Goal: Transaction & Acquisition: Purchase product/service

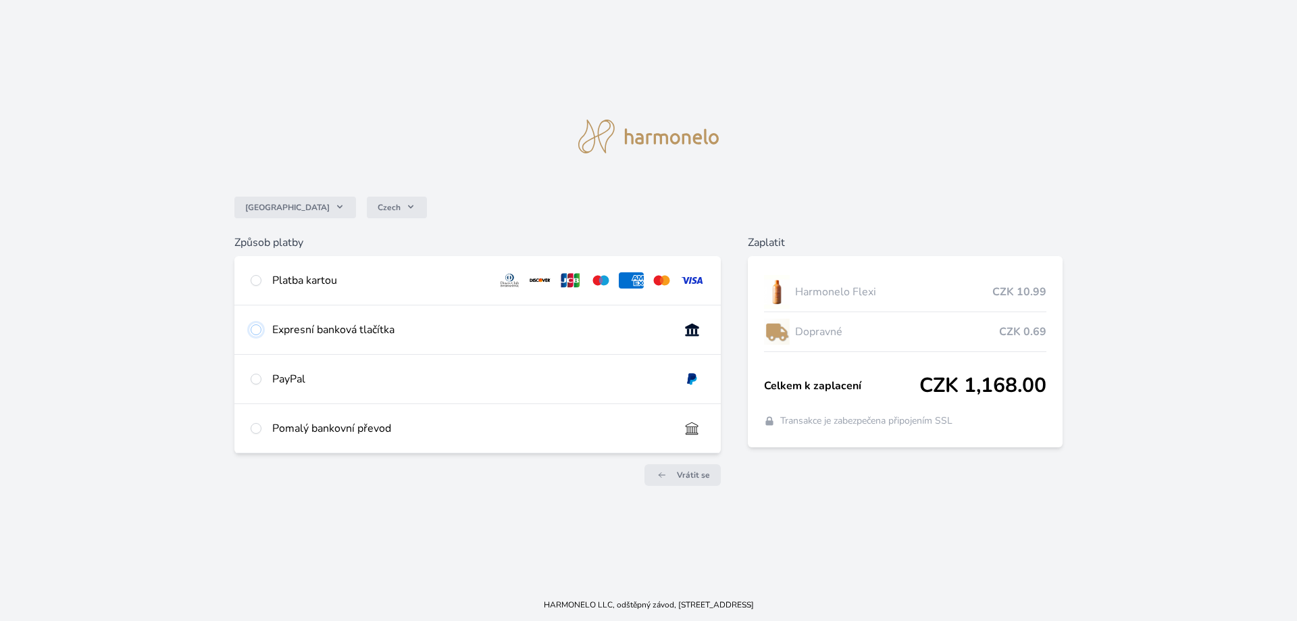
click at [256, 330] on input "radio" at bounding box center [256, 329] width 11 height 11
radio input "true"
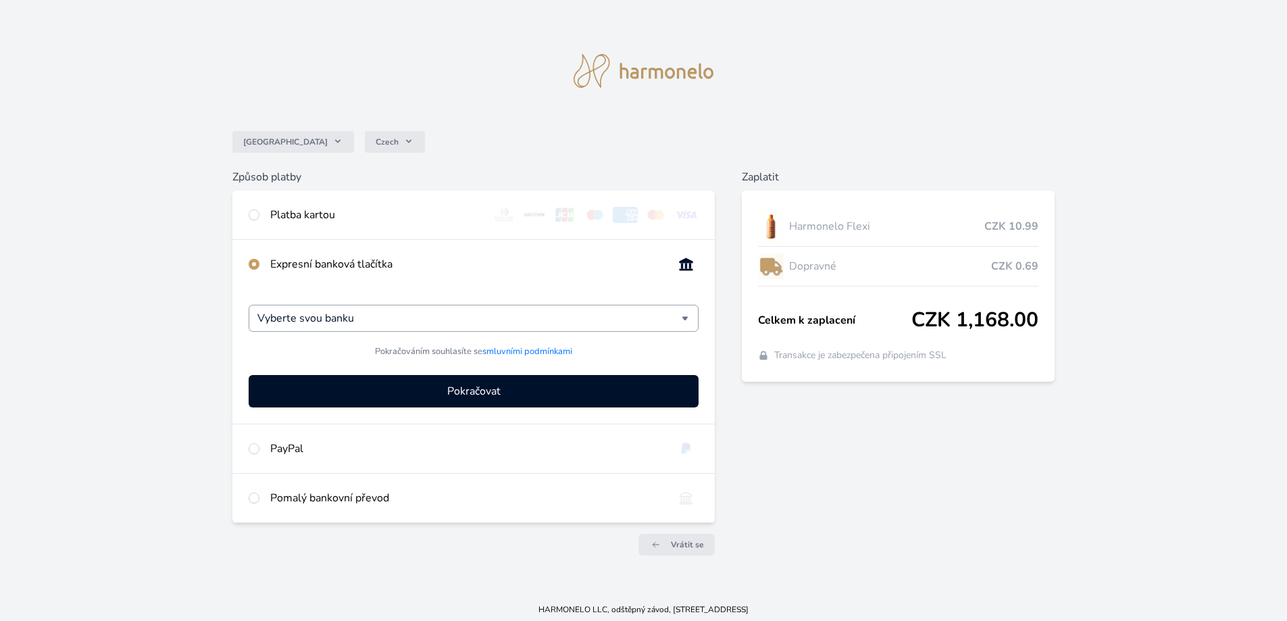
click at [688, 319] on div "Vyberte svou banku" at bounding box center [474, 318] width 450 height 27
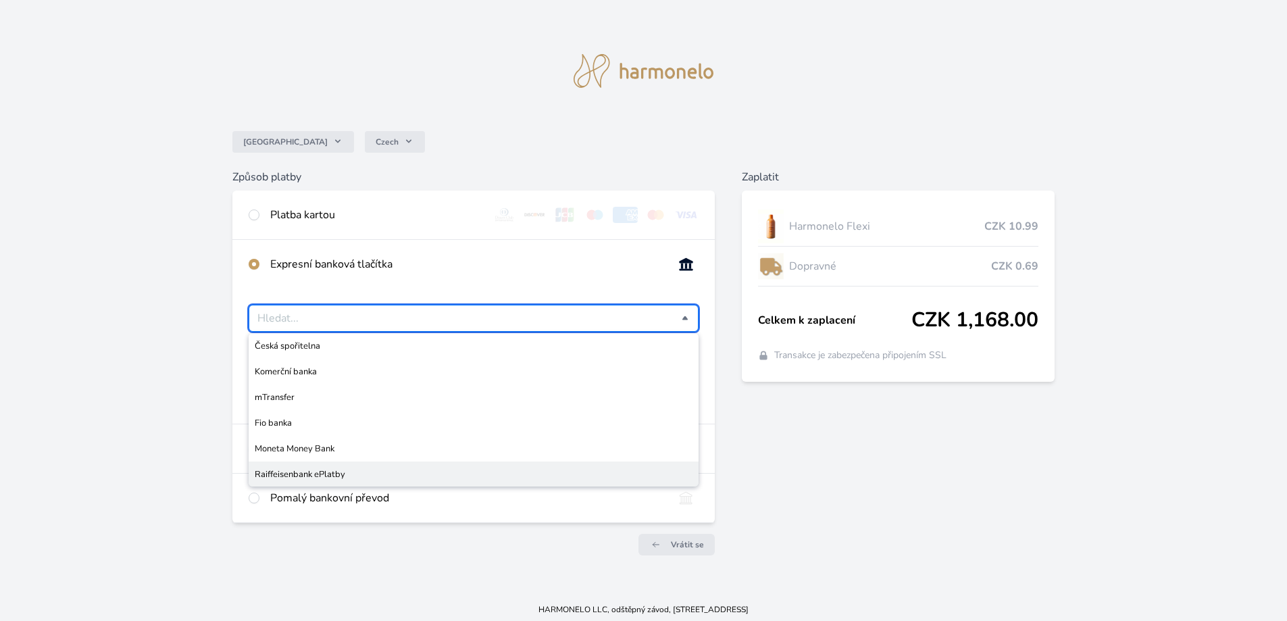
click at [346, 469] on span "Raiffeisenbank ePlatby" at bounding box center [474, 474] width 438 height 14
type input "Raiffeisenbank ePlatby"
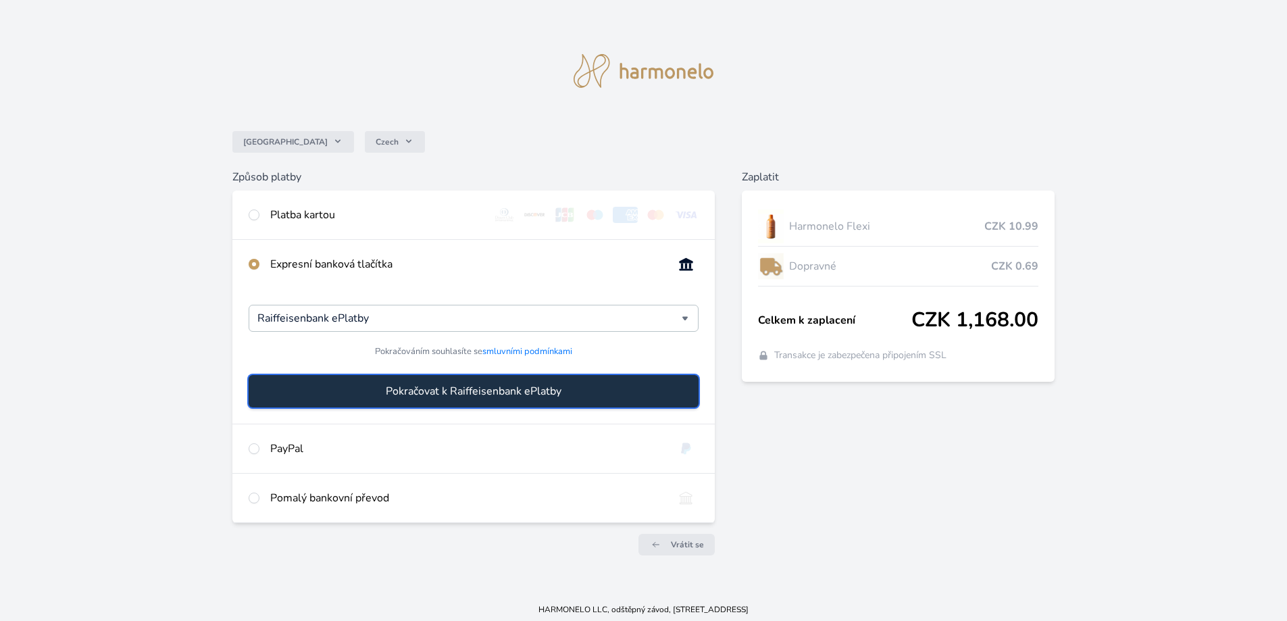
click at [449, 388] on span "Pokračovat k Raiffeisenbank ePlatby" at bounding box center [474, 391] width 176 height 16
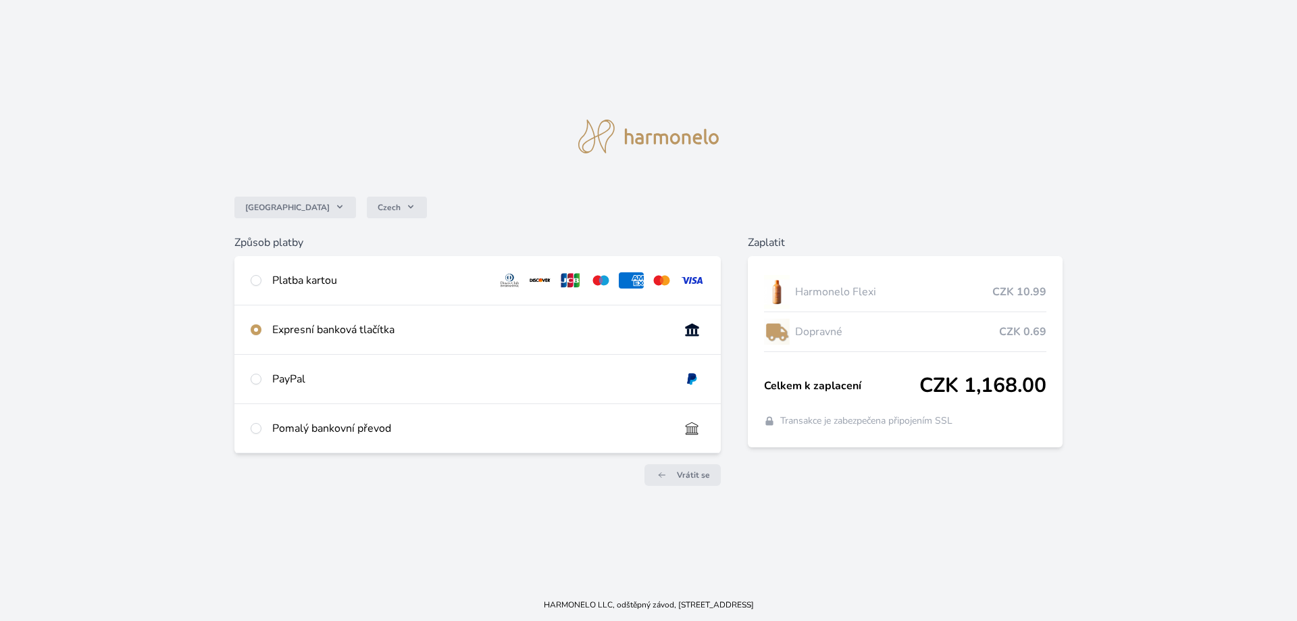
click at [261, 376] on div "PayPal" at bounding box center [477, 379] width 486 height 49
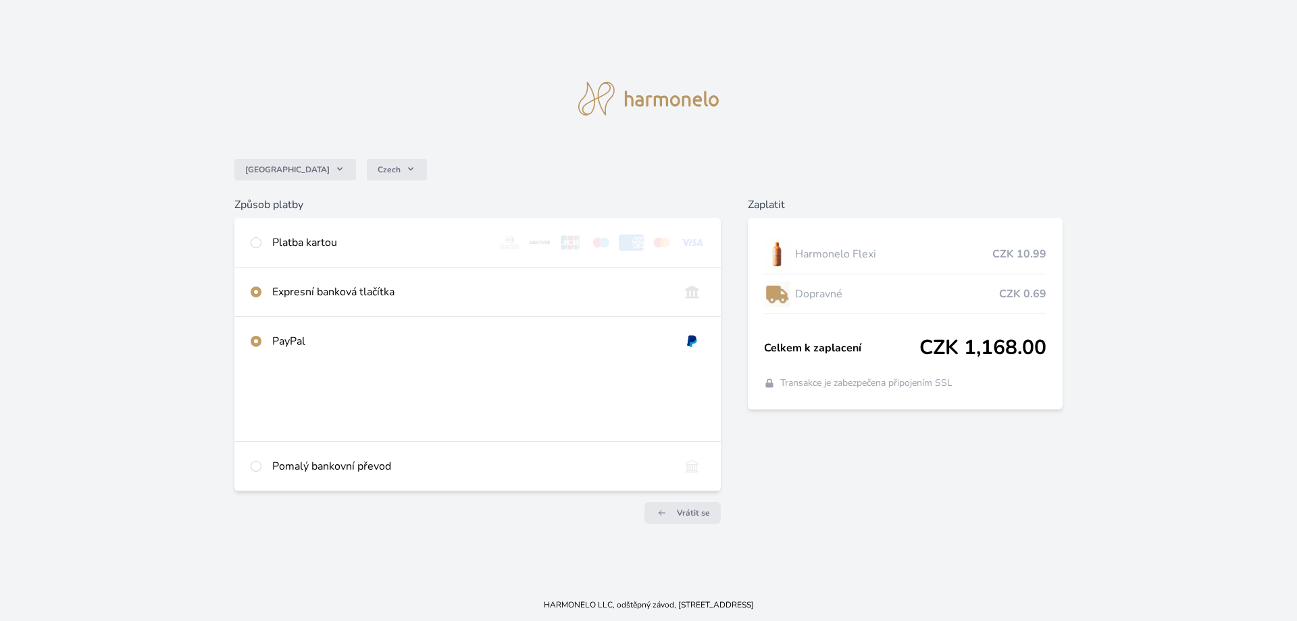
click at [261, 287] on div "Expresní banková tlačítka" at bounding box center [477, 291] width 486 height 49
radio input "false"
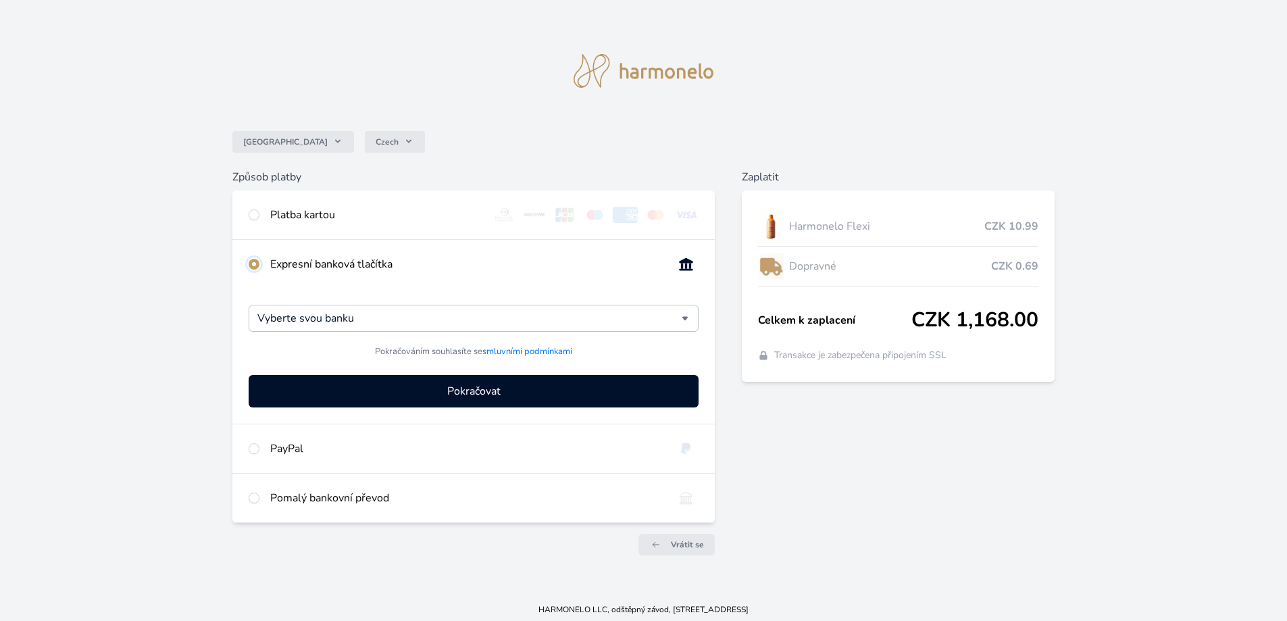
click at [250, 262] on input "radio" at bounding box center [254, 264] width 11 height 11
click at [257, 259] on input "radio" at bounding box center [254, 264] width 11 height 11
click at [318, 446] on div "PayPal" at bounding box center [466, 448] width 392 height 16
radio input "false"
radio input "true"
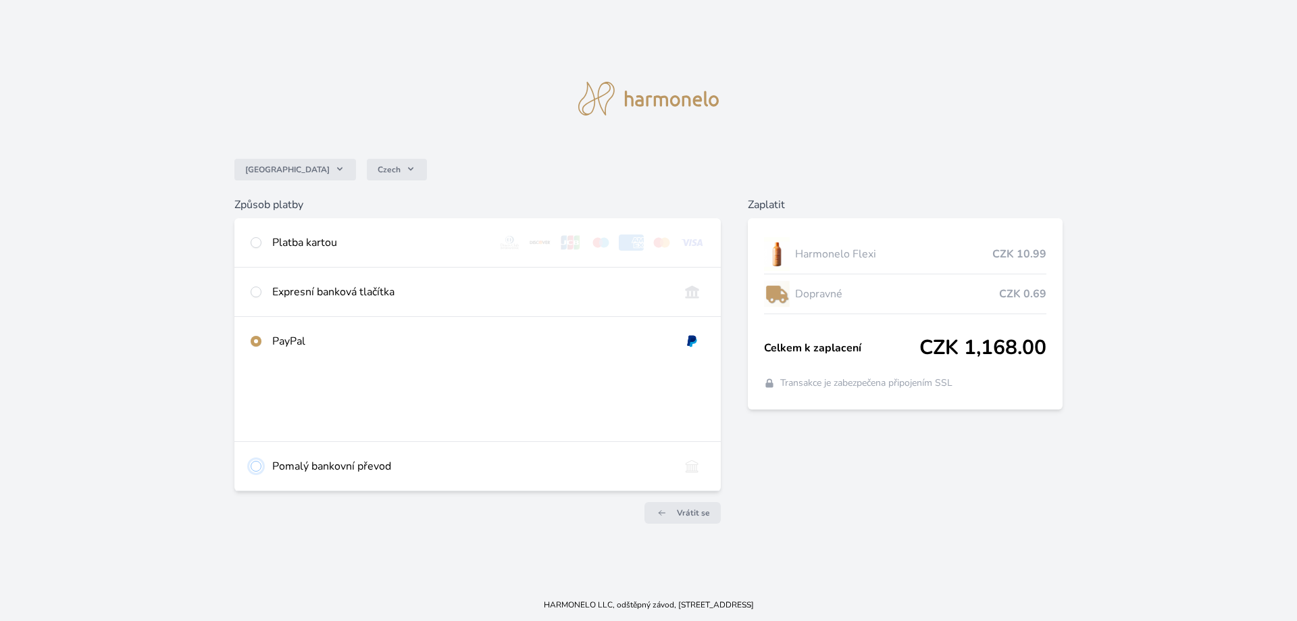
click at [257, 468] on input "radio" at bounding box center [256, 466] width 11 height 11
radio input "true"
radio input "false"
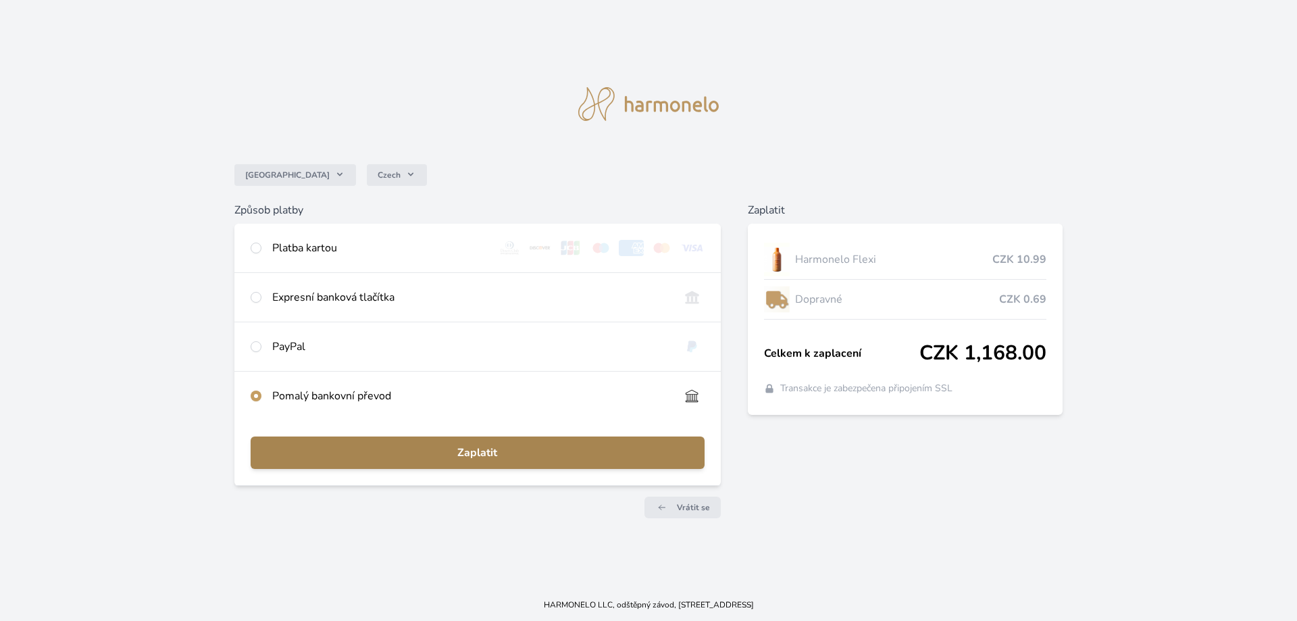
click at [460, 448] on span "Zaplatit" at bounding box center [477, 452] width 432 height 16
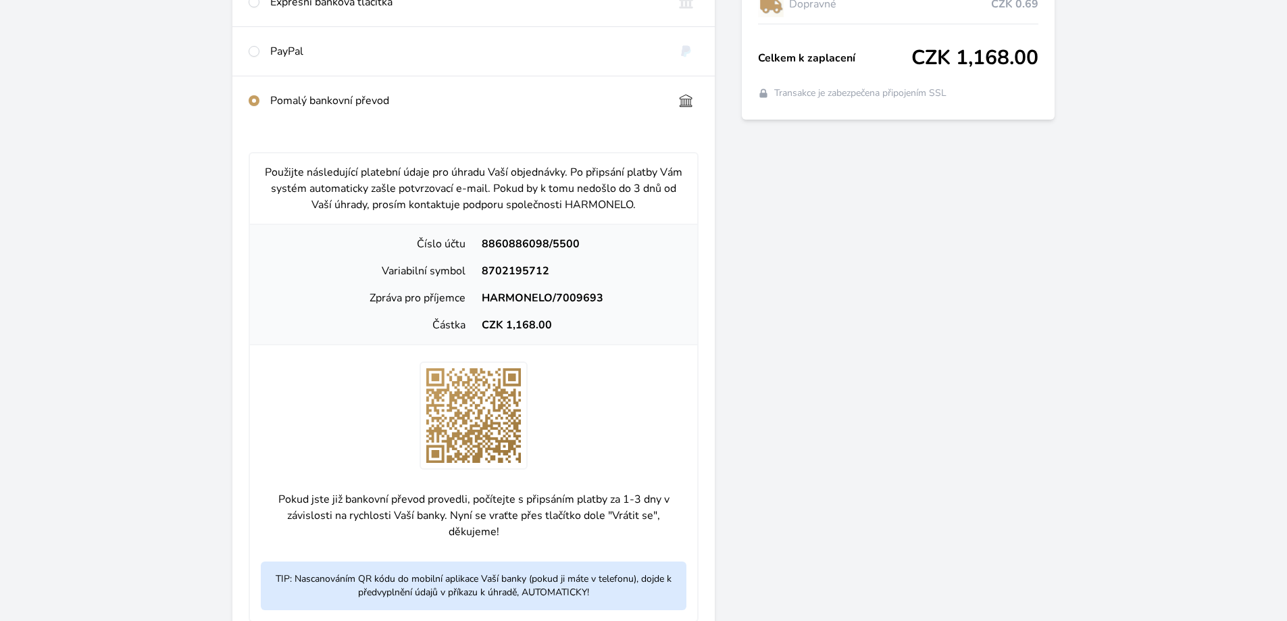
scroll to position [270, 0]
